Goal: Transaction & Acquisition: Purchase product/service

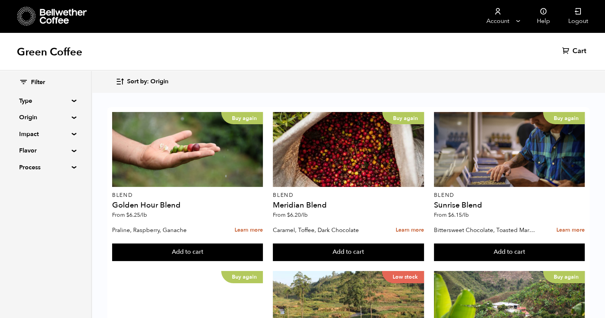
click at [72, 116] on summary "Origin" at bounding box center [45, 117] width 53 height 9
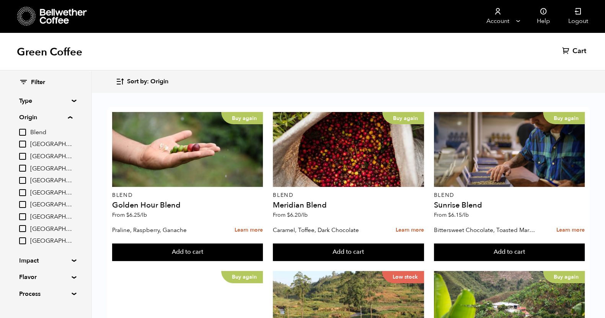
click at [24, 191] on input "[GEOGRAPHIC_DATA]" at bounding box center [22, 192] width 7 height 7
checkbox input "true"
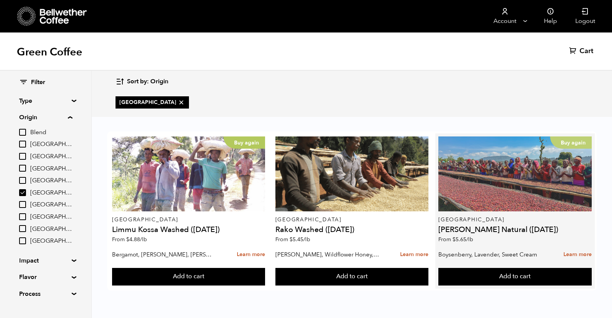
click at [501, 186] on div "Buy again" at bounding box center [514, 174] width 153 height 75
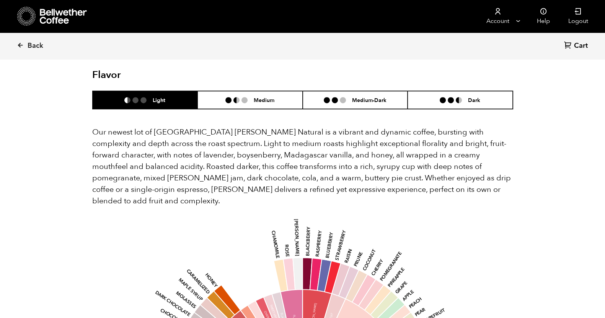
scroll to position [574, 0]
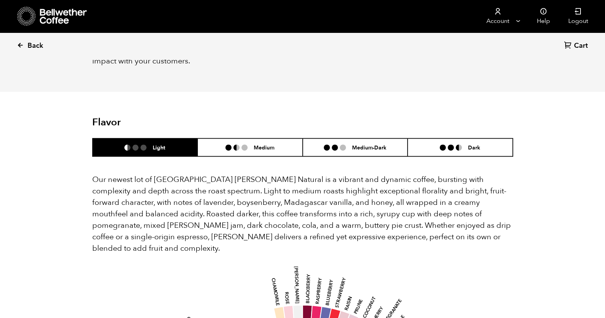
click at [20, 47] on icon at bounding box center [20, 45] width 7 height 7
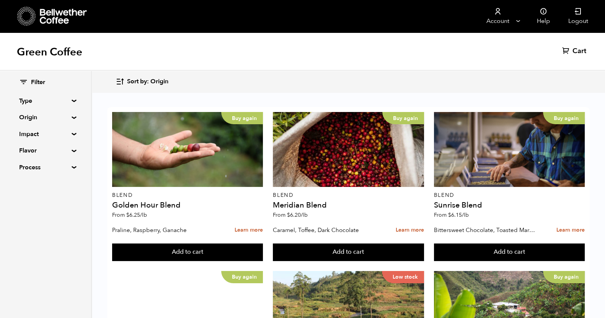
click at [71, 117] on summary "Origin" at bounding box center [45, 117] width 53 height 9
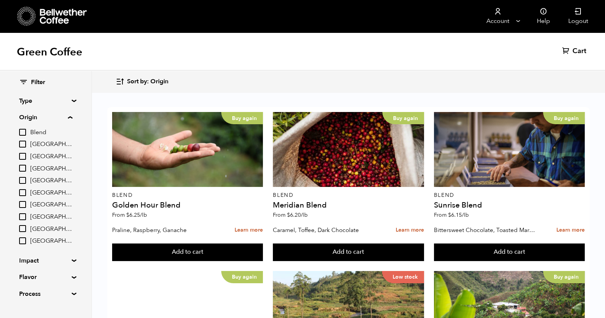
click at [21, 241] on input "[GEOGRAPHIC_DATA]" at bounding box center [22, 241] width 7 height 7
checkbox input "true"
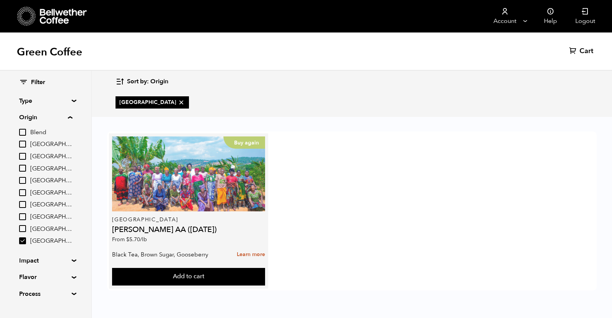
drag, startPoint x: 225, startPoint y: 191, endPoint x: 230, endPoint y: 191, distance: 4.6
click at [225, 191] on div "Buy again" at bounding box center [188, 174] width 153 height 75
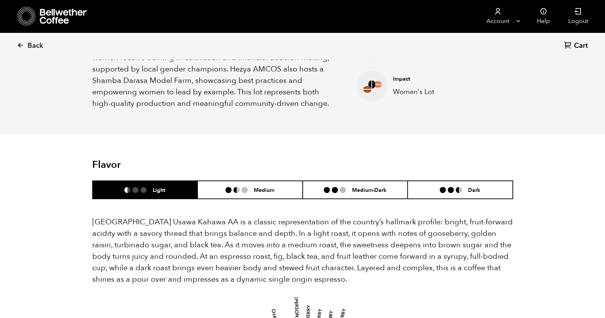
scroll to position [430, 0]
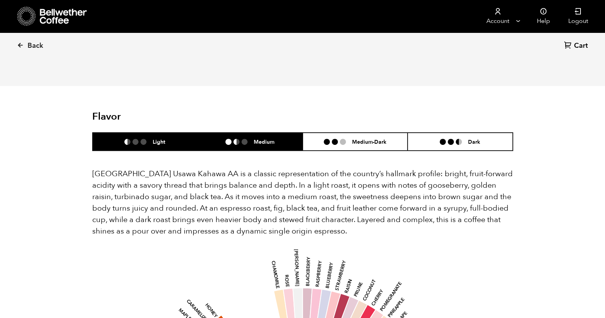
click at [254, 138] on h6 "Medium" at bounding box center [264, 141] width 21 height 7
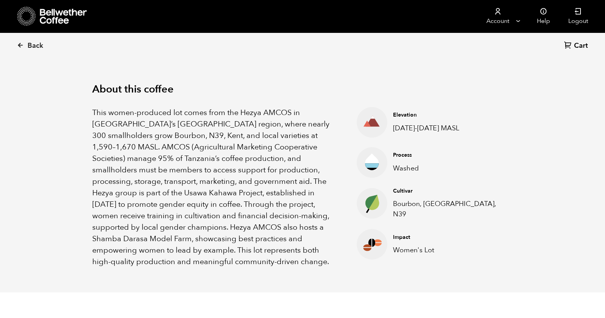
scroll to position [239, 0]
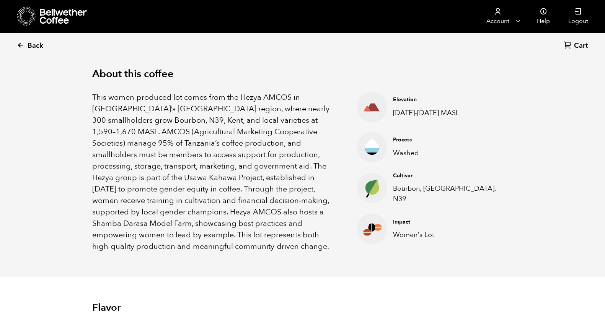
click at [18, 44] on icon at bounding box center [20, 45] width 7 height 7
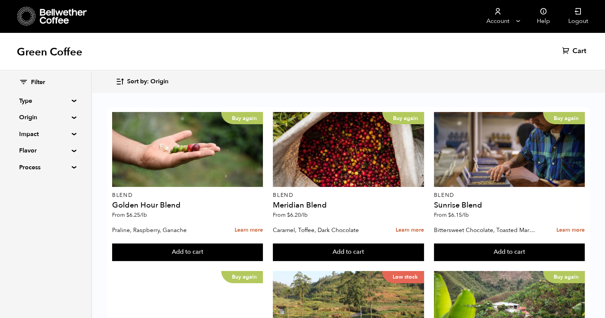
click at [71, 117] on summary "Origin" at bounding box center [45, 117] width 53 height 9
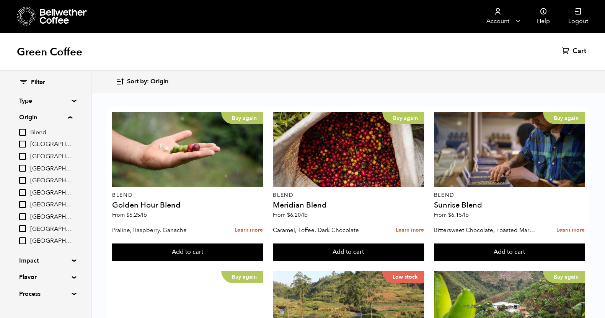
click at [28, 228] on label "[GEOGRAPHIC_DATA]" at bounding box center [45, 229] width 53 height 9
click at [0, 0] on input "[GEOGRAPHIC_DATA]" at bounding box center [0, 0] width 0 height 0
checkbox input "true"
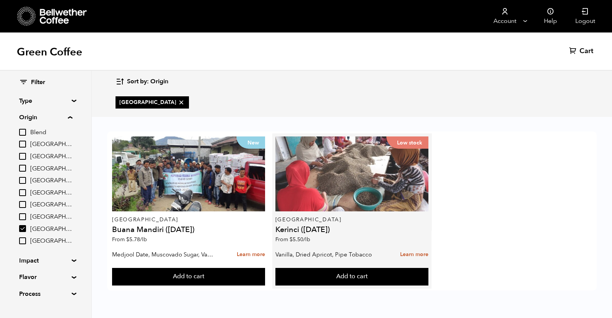
click at [326, 175] on div "Low stock" at bounding box center [351, 174] width 153 height 75
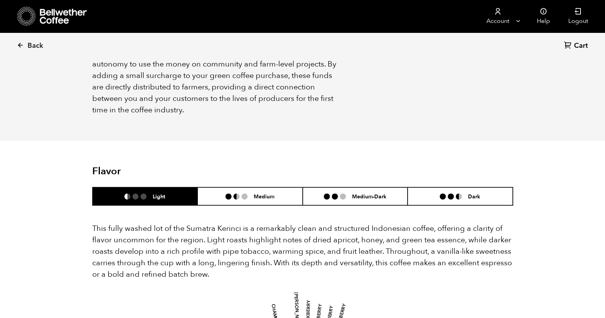
scroll to position [621, 0]
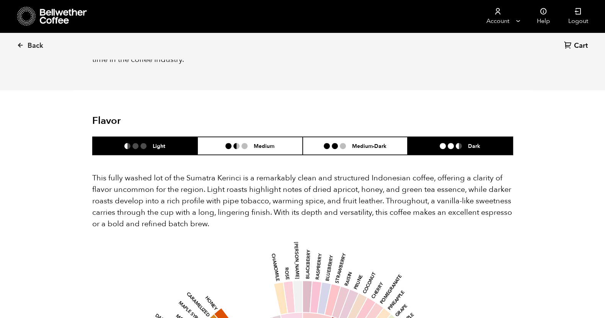
click at [430, 137] on li "Dark" at bounding box center [459, 146] width 105 height 18
